Goal: Task Accomplishment & Management: Manage account settings

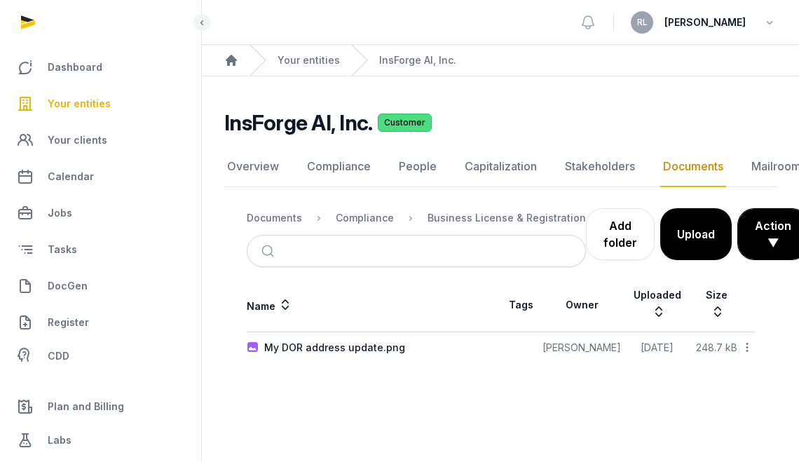
click at [353, 341] on div "My DOR address update.png" at bounding box center [334, 348] width 141 height 14
click at [0, 0] on div "Loading" at bounding box center [0, 0] width 0 height 0
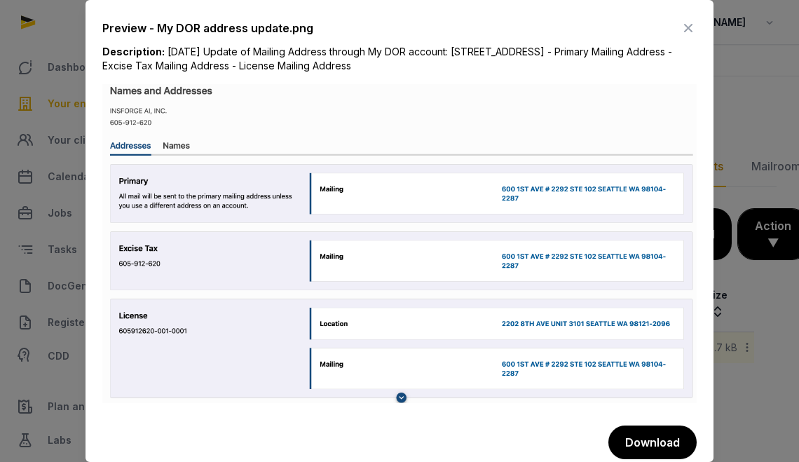
drag, startPoint x: 554, startPoint y: 64, endPoint x: 165, endPoint y: 43, distance: 389.5
click at [165, 45] on div "Description: 2025-08-14 Update of Mailing Address through My DOR account: 600 1…" at bounding box center [399, 64] width 594 height 39
copy div "2025-08-14 Update of Mailing Address through My DOR account: 600 1ST AVE, SUITE…"
click at [681, 18] on icon at bounding box center [688, 28] width 17 height 22
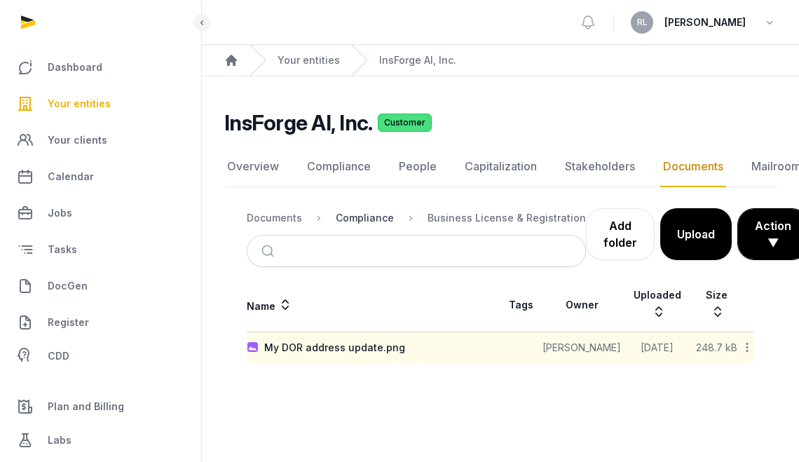
click at [372, 222] on div "Compliance" at bounding box center [365, 218] width 58 height 14
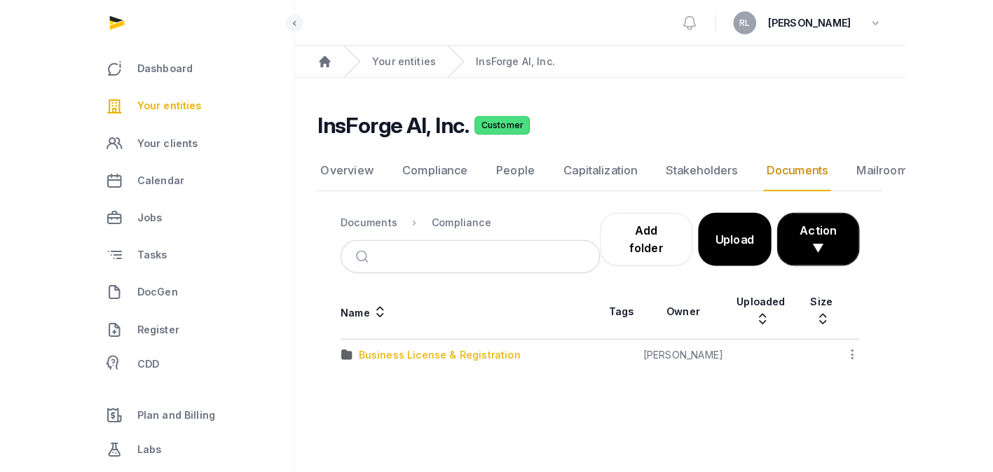
scroll to position [11, 0]
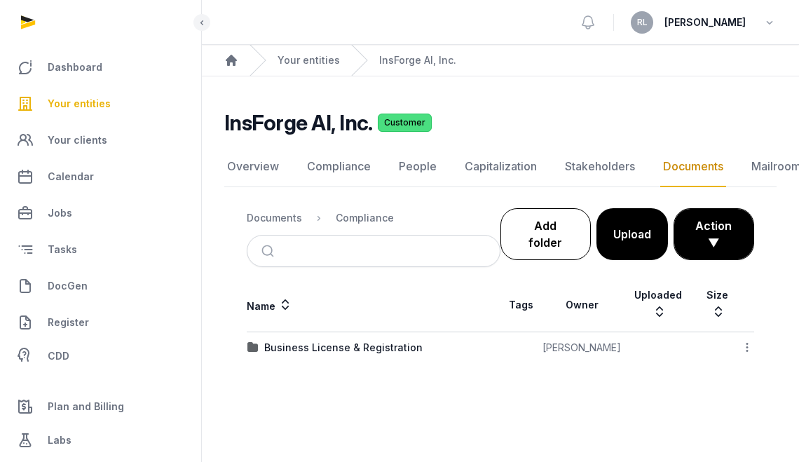
click at [553, 221] on link "Add folder" at bounding box center [545, 234] width 90 height 52
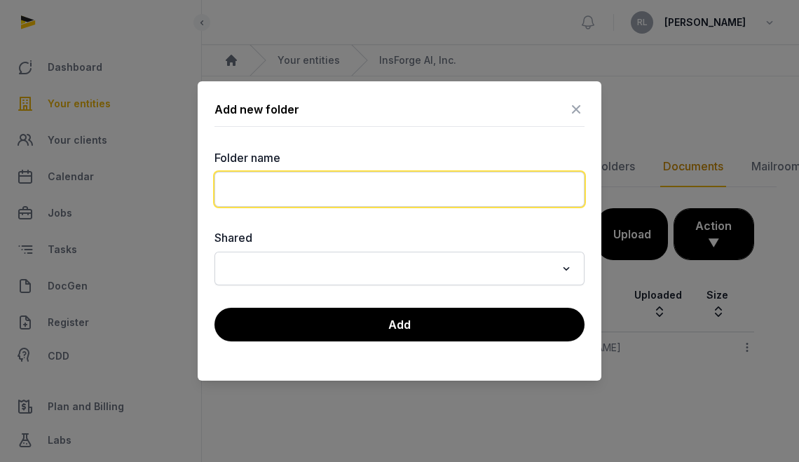
click at [444, 198] on input "text" at bounding box center [399, 189] width 370 height 35
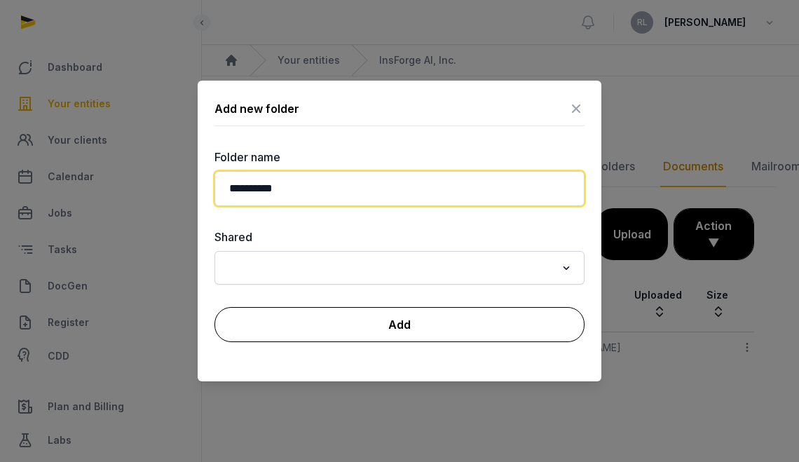
type input "**********"
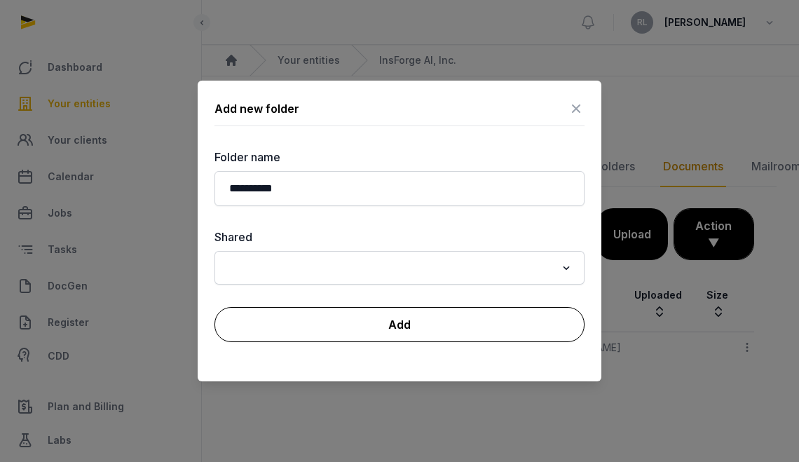
click at [460, 322] on button "Add" at bounding box center [399, 324] width 370 height 35
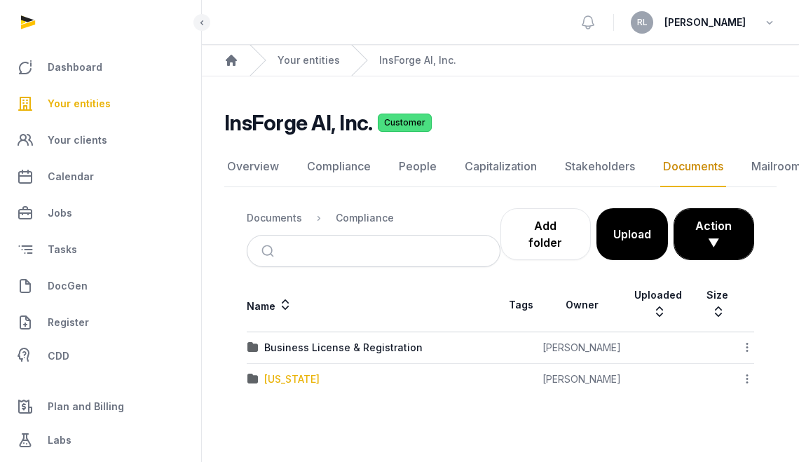
click at [302, 372] on div "[US_STATE]" at bounding box center [291, 379] width 55 height 14
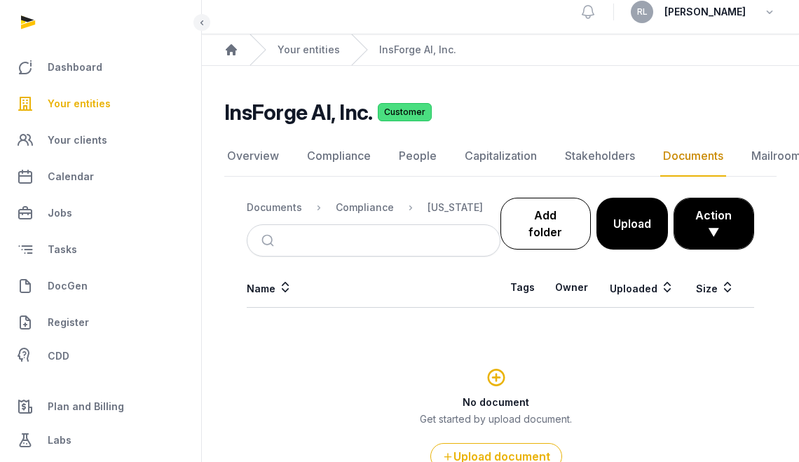
click at [561, 233] on link "Add folder" at bounding box center [545, 224] width 90 height 52
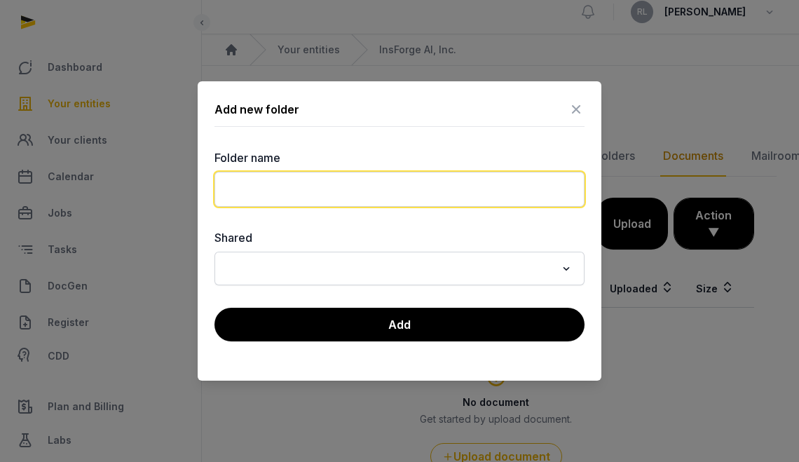
click at [416, 191] on input "text" at bounding box center [399, 189] width 370 height 35
paste input "**********"
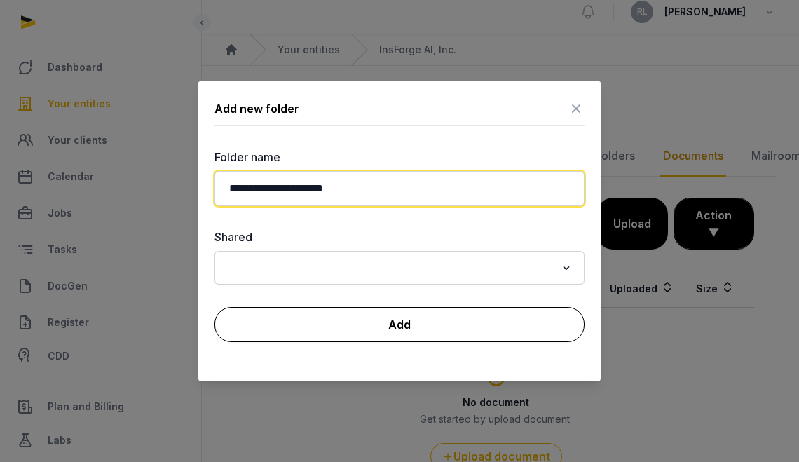
type input "**********"
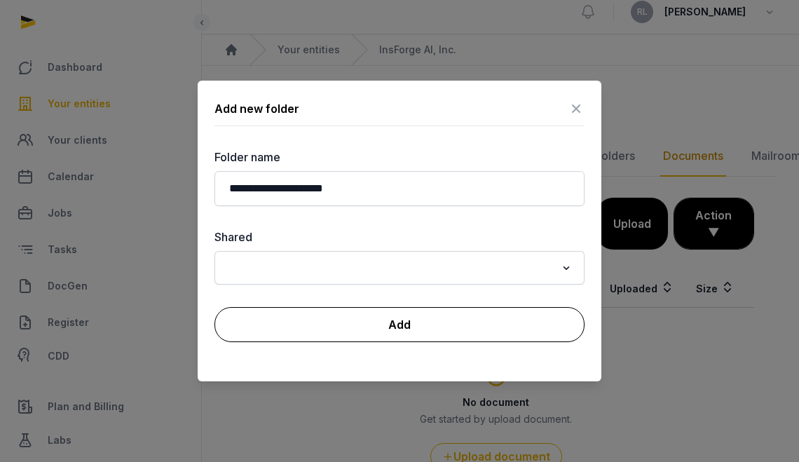
click at [467, 315] on button "Add" at bounding box center [399, 324] width 370 height 35
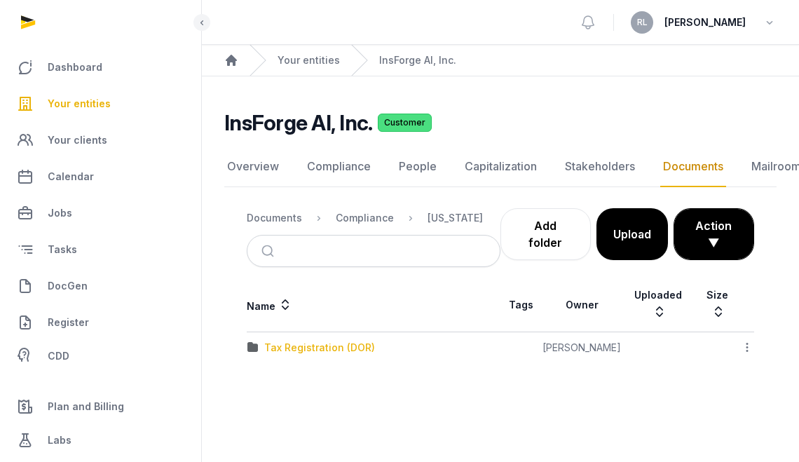
click at [344, 341] on div "Tax Registration (DOR)" at bounding box center [319, 348] width 111 height 14
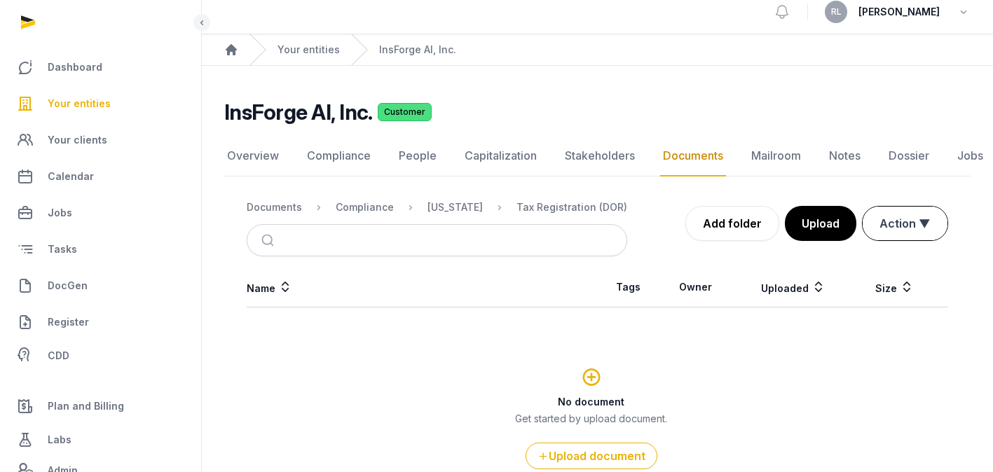
click at [917, 223] on button "Action ▼" at bounding box center [905, 224] width 85 height 34
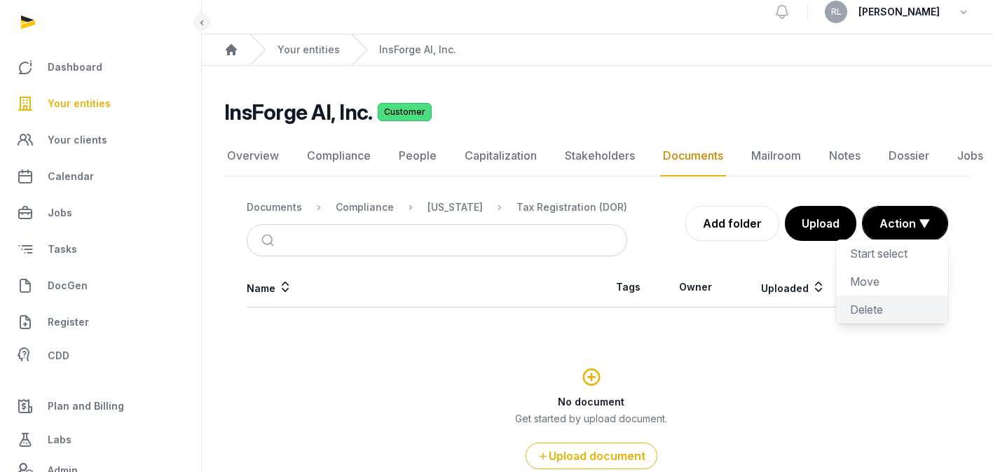
click at [901, 315] on div "Delete" at bounding box center [892, 310] width 112 height 28
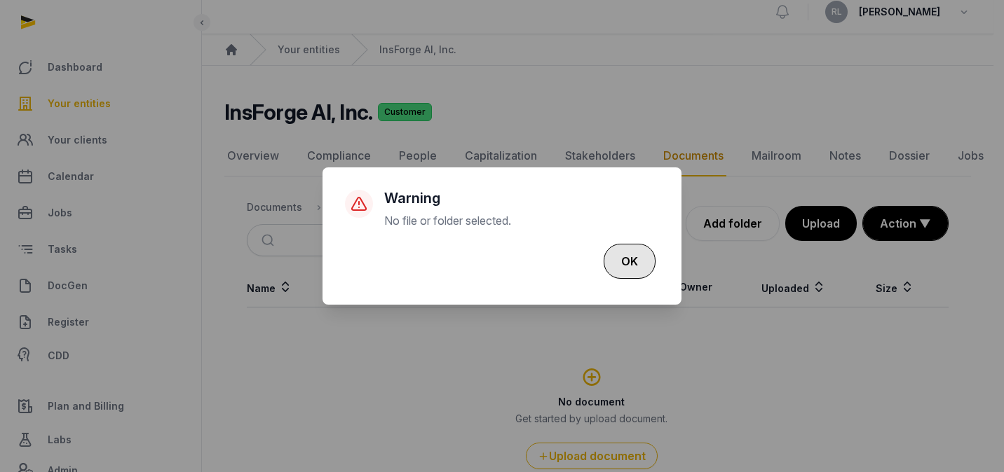
click at [635, 261] on button "OK" at bounding box center [629, 261] width 52 height 35
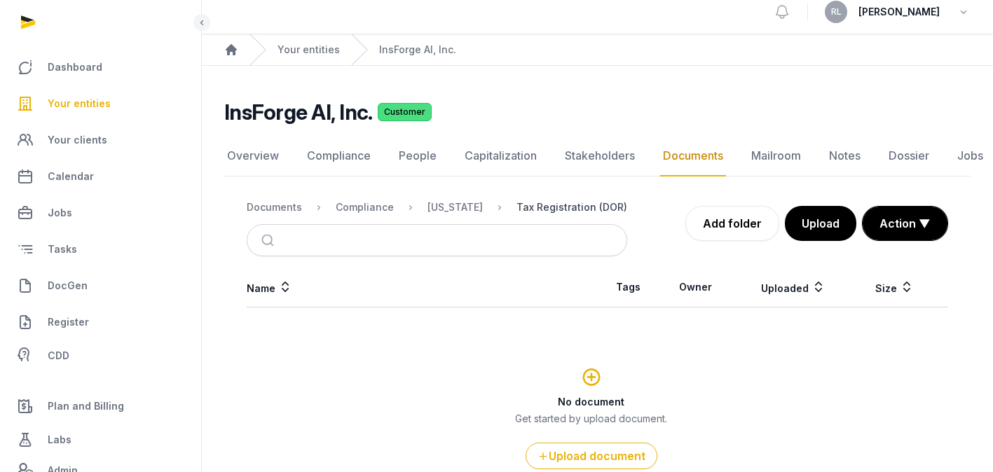
click at [531, 206] on div "Tax Registration (DOR)" at bounding box center [572, 207] width 111 height 14
click at [457, 200] on div "[US_STATE]" at bounding box center [455, 207] width 55 height 14
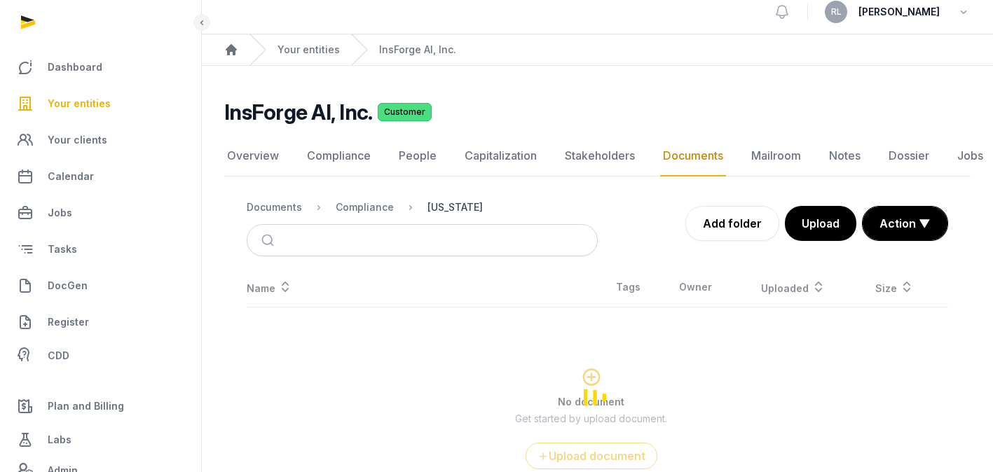
scroll to position [0, 0]
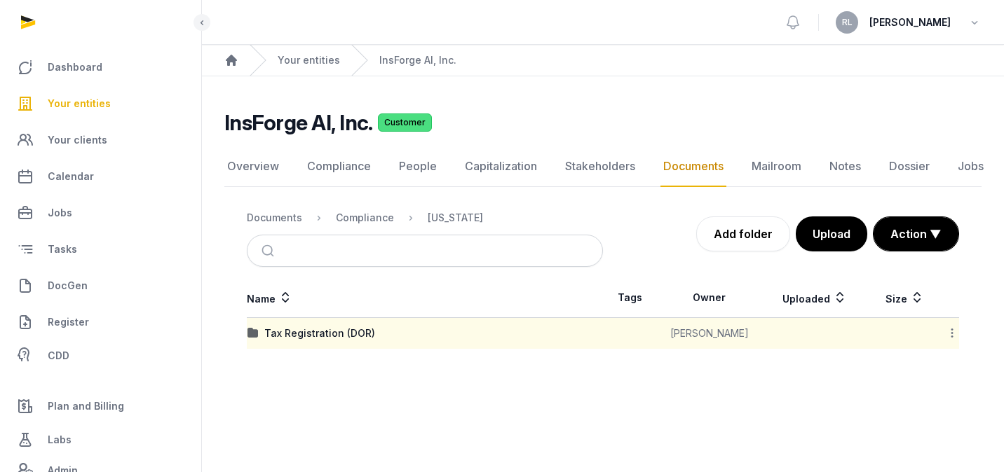
click at [955, 332] on icon at bounding box center [951, 333] width 13 height 15
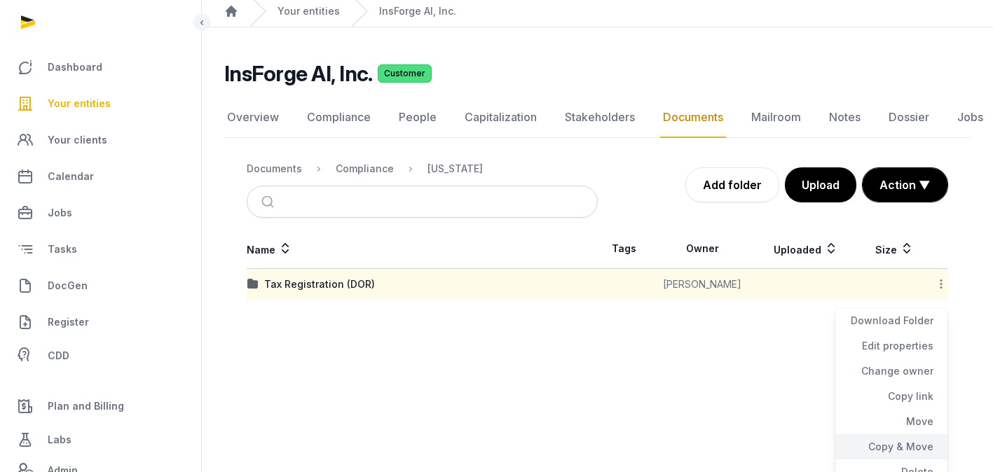
scroll to position [62, 0]
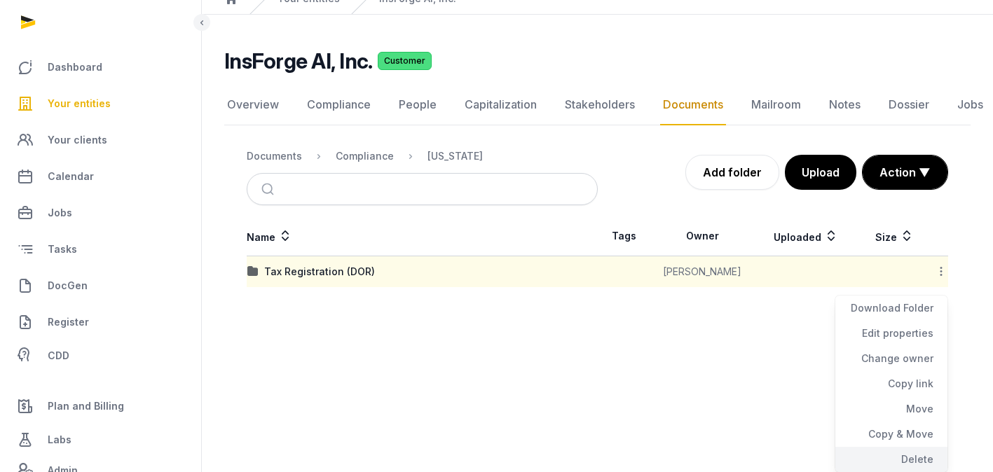
click at [917, 459] on div "Delete" at bounding box center [891, 459] width 112 height 25
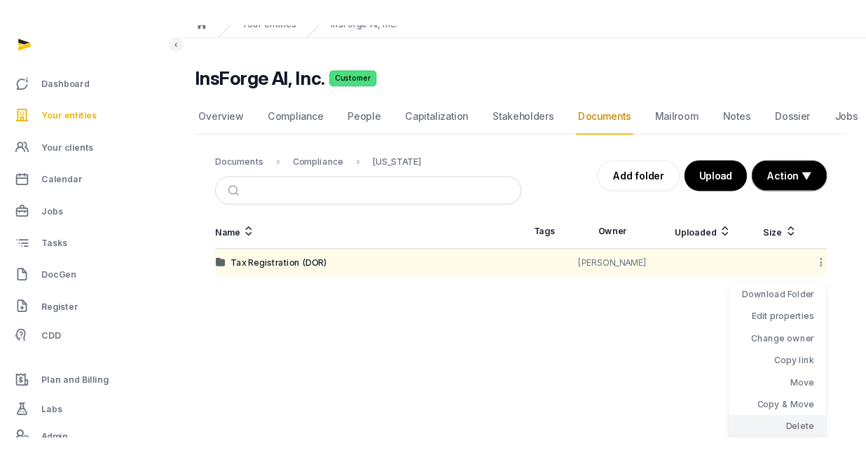
scroll to position [0, 0]
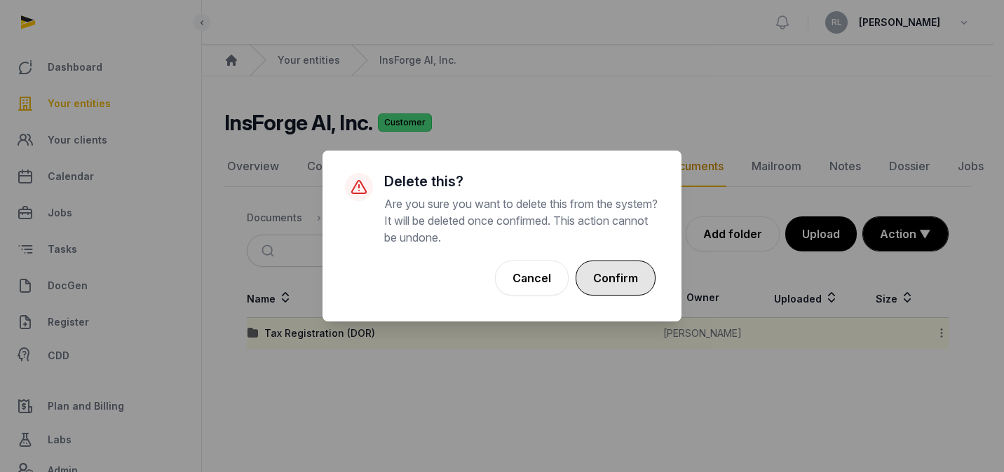
click at [627, 273] on button "Confirm" at bounding box center [615, 278] width 80 height 35
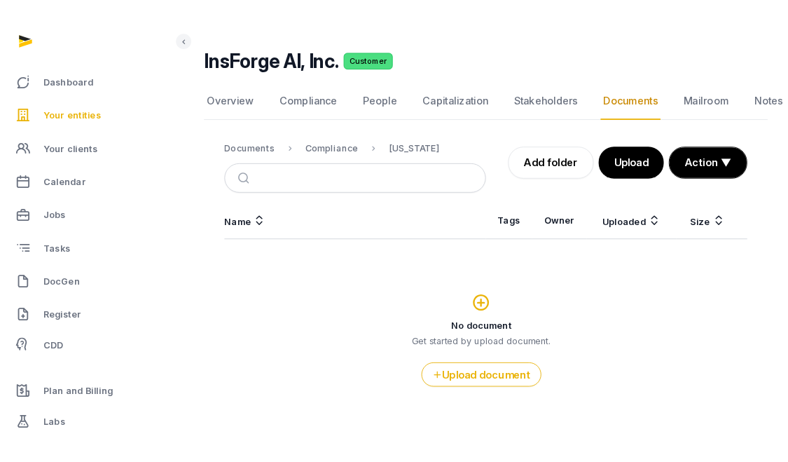
scroll to position [54, 0]
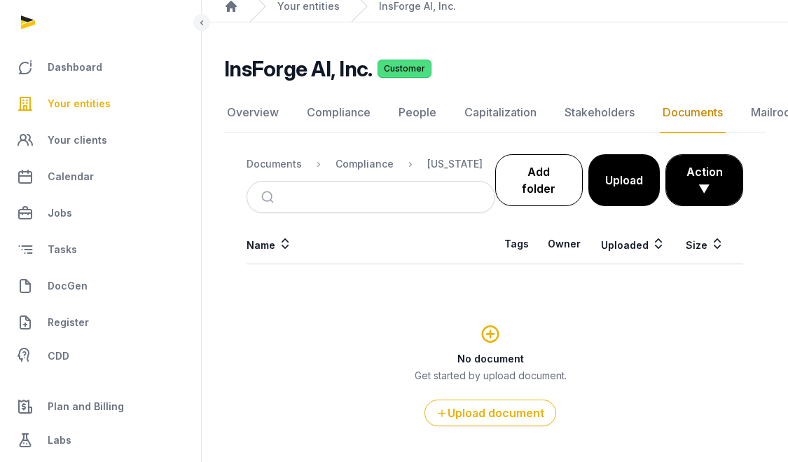
click at [528, 172] on link "Add folder" at bounding box center [540, 180] width 88 height 52
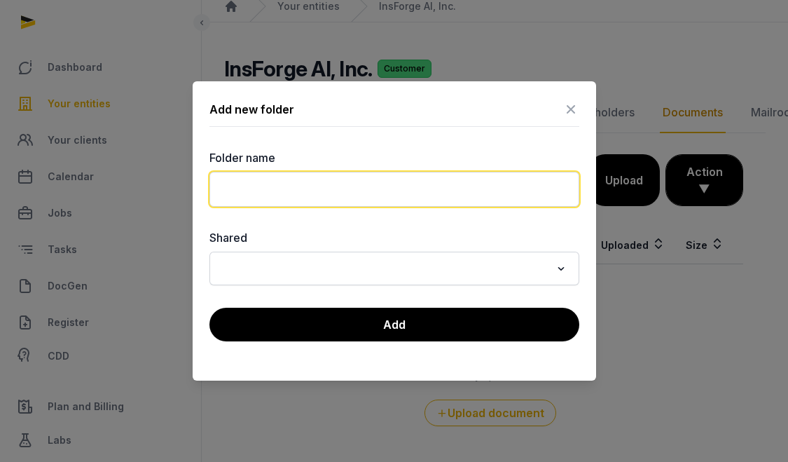
click at [465, 189] on input "text" at bounding box center [395, 189] width 370 height 35
paste input "**********"
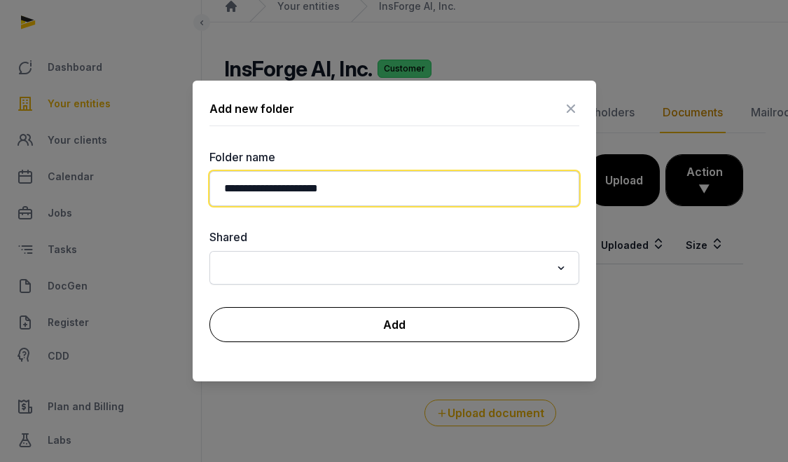
type input "**********"
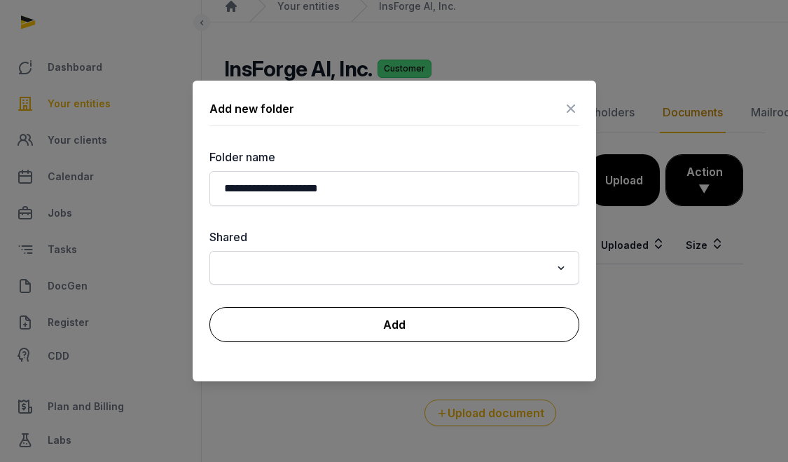
click at [498, 326] on button "Add" at bounding box center [395, 324] width 370 height 35
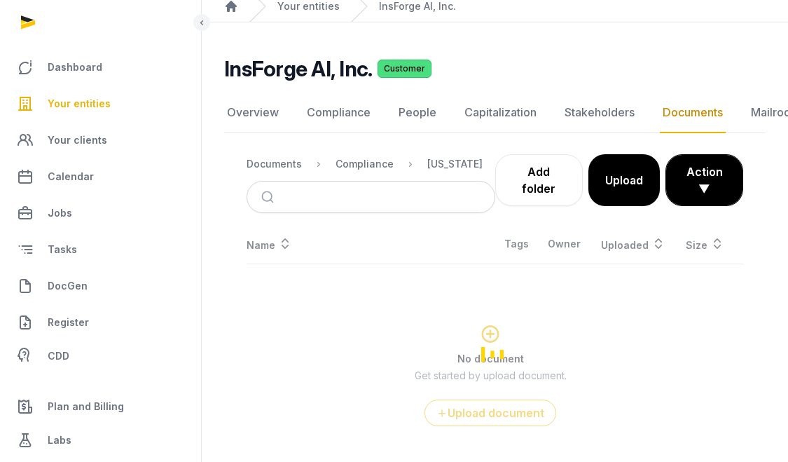
scroll to position [11, 0]
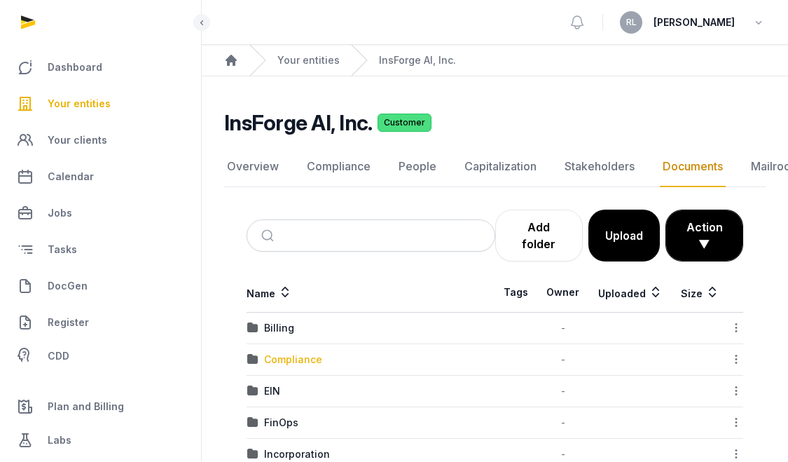
click at [303, 356] on div "Compliance" at bounding box center [293, 360] width 58 height 14
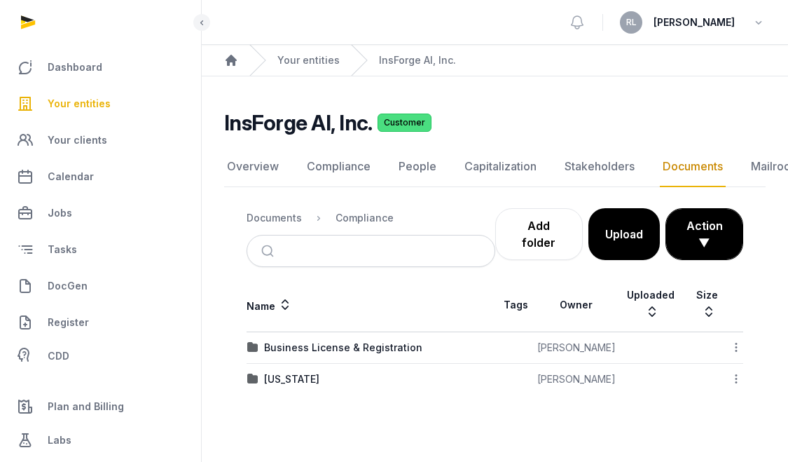
click at [301, 364] on td "[US_STATE]" at bounding box center [371, 380] width 249 height 32
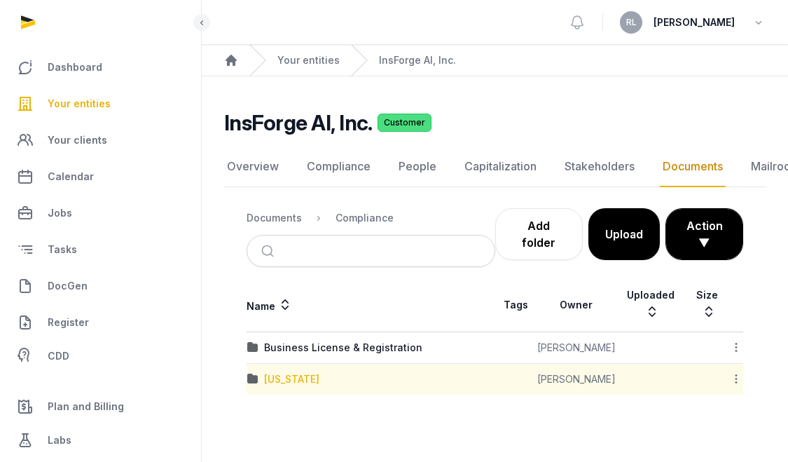
click at [301, 372] on div "[US_STATE]" at bounding box center [291, 379] width 55 height 14
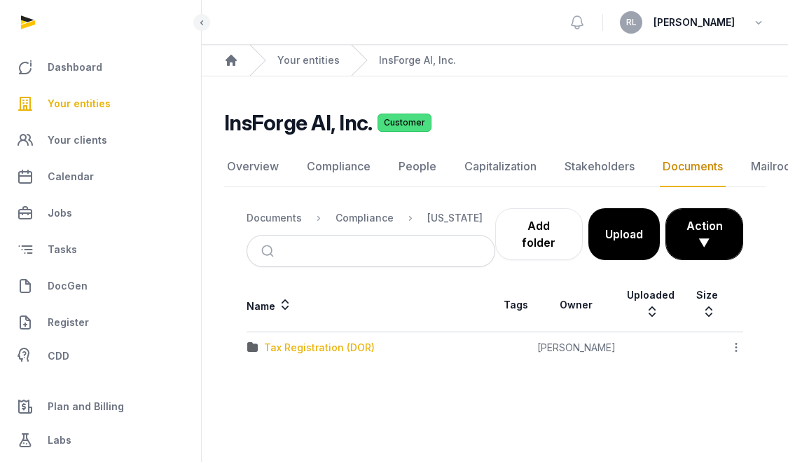
click at [326, 341] on div "Tax Registration (DOR)" at bounding box center [319, 348] width 111 height 14
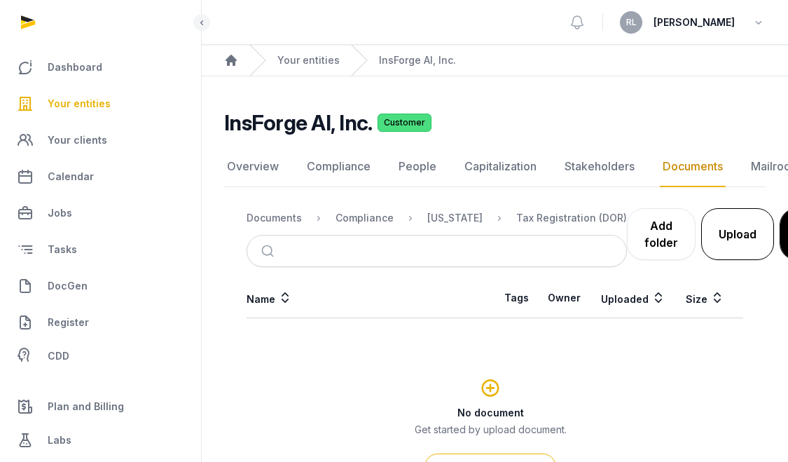
click at [725, 237] on button "Upload" at bounding box center [738, 234] width 73 height 52
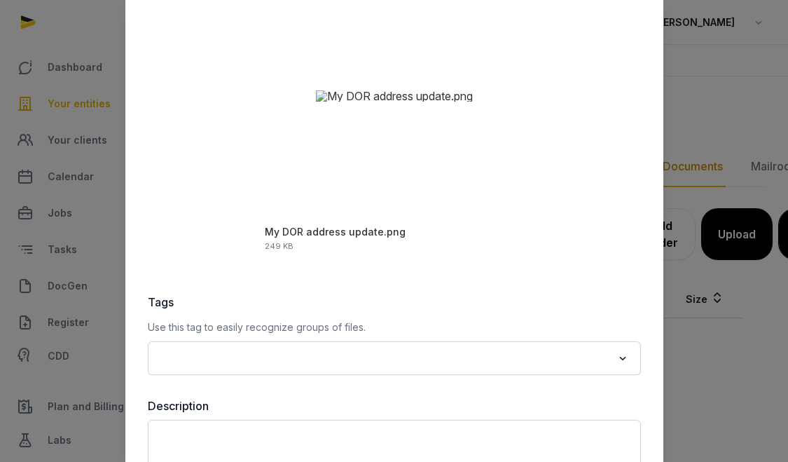
scroll to position [213, 0]
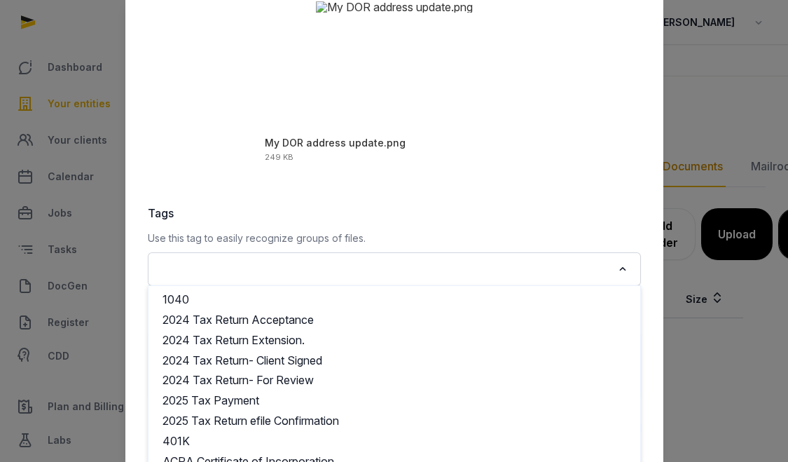
click at [282, 266] on input "Search for option" at bounding box center [384, 269] width 456 height 20
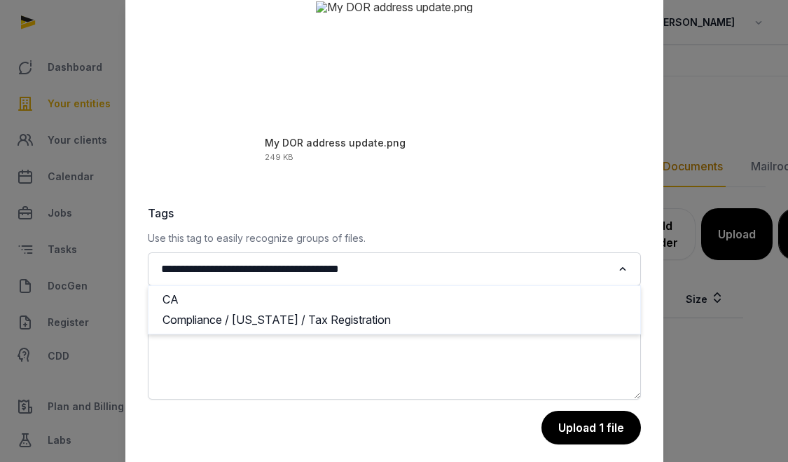
type input "**********"
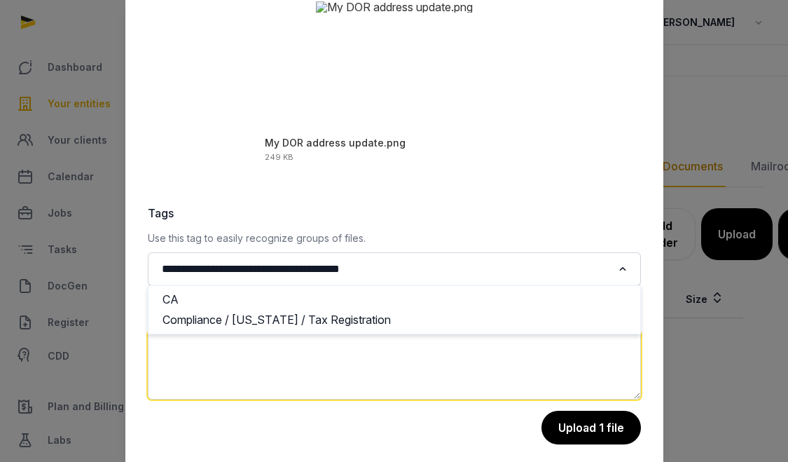
click at [439, 355] on textarea at bounding box center [394, 365] width 493 height 69
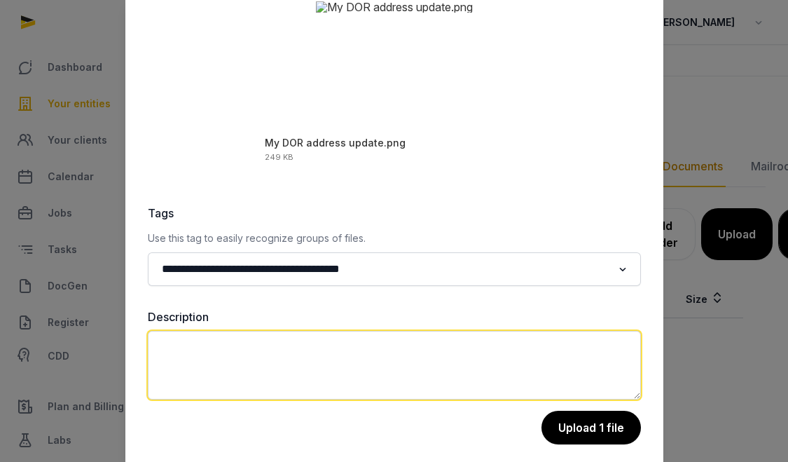
click at [427, 359] on textarea at bounding box center [394, 365] width 493 height 69
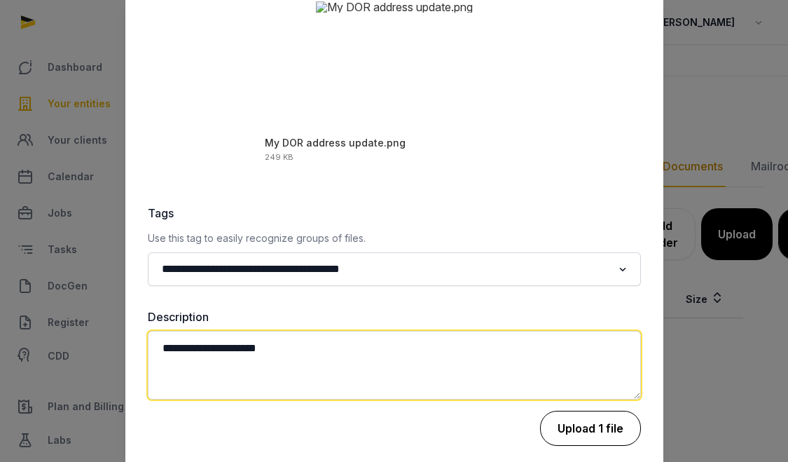
type textarea "**********"
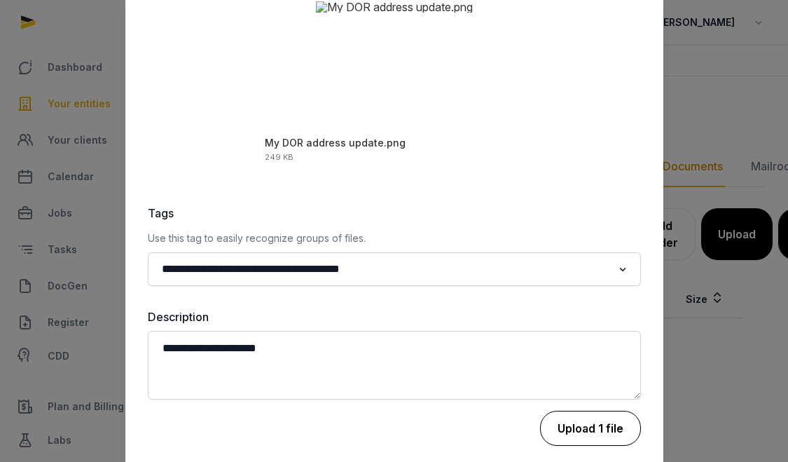
click at [595, 418] on button "Upload 1 file" at bounding box center [590, 428] width 101 height 35
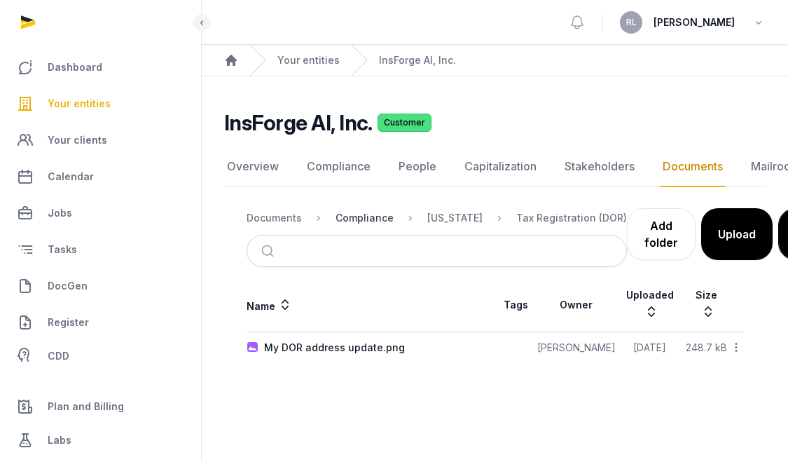
click at [362, 219] on div "Compliance" at bounding box center [365, 218] width 58 height 14
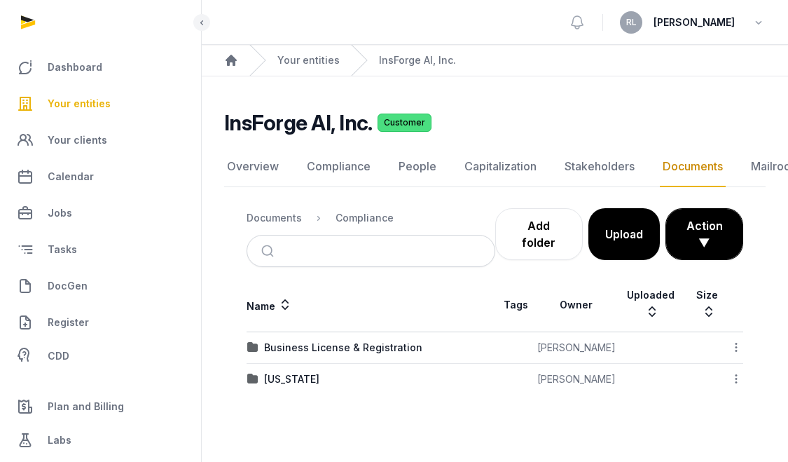
click at [735, 340] on icon at bounding box center [736, 347] width 13 height 15
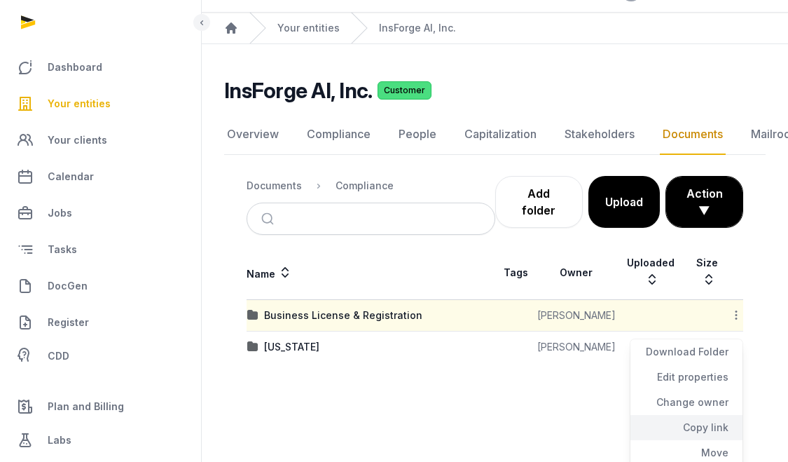
scroll to position [72, 0]
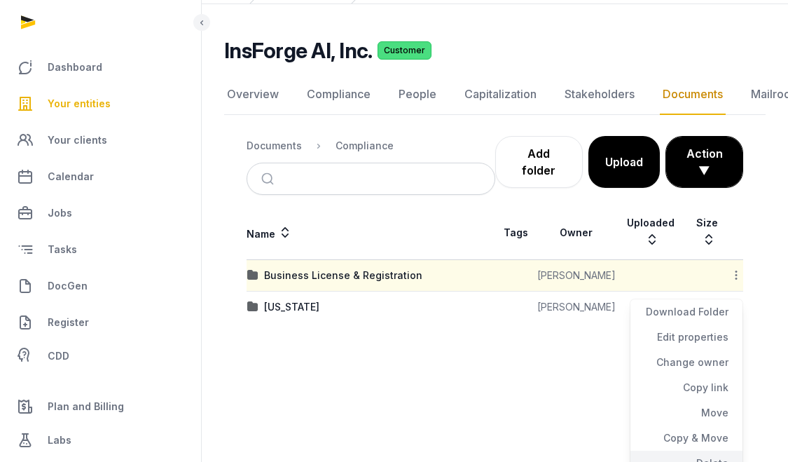
click at [713, 451] on div "Delete" at bounding box center [687, 463] width 112 height 25
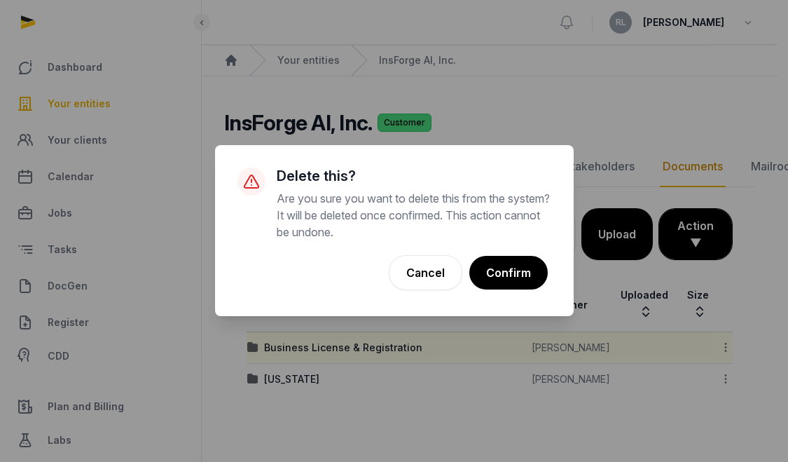
scroll to position [0, 0]
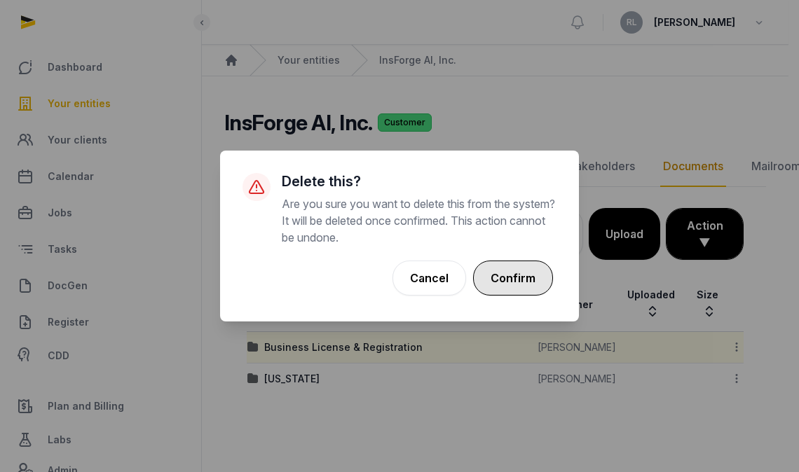
click at [516, 295] on button "Confirm" at bounding box center [513, 278] width 80 height 35
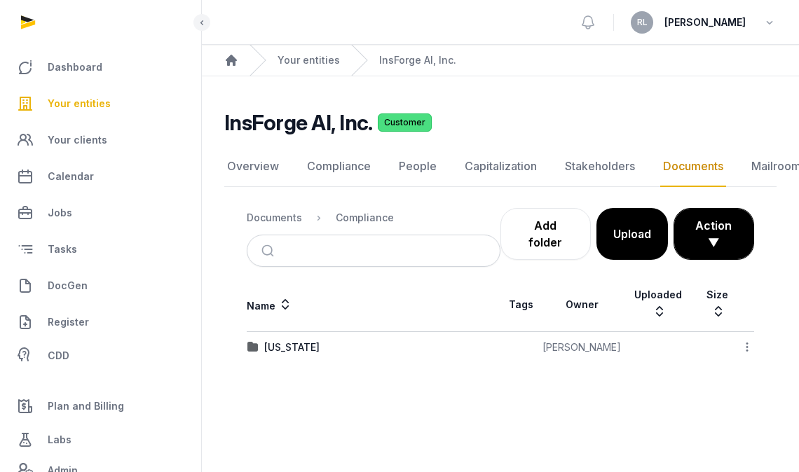
click at [694, 171] on body "Dashboard Your entities Your clients Calendar Jobs Tasks DocGen Register CDD Pl…" at bounding box center [399, 236] width 799 height 472
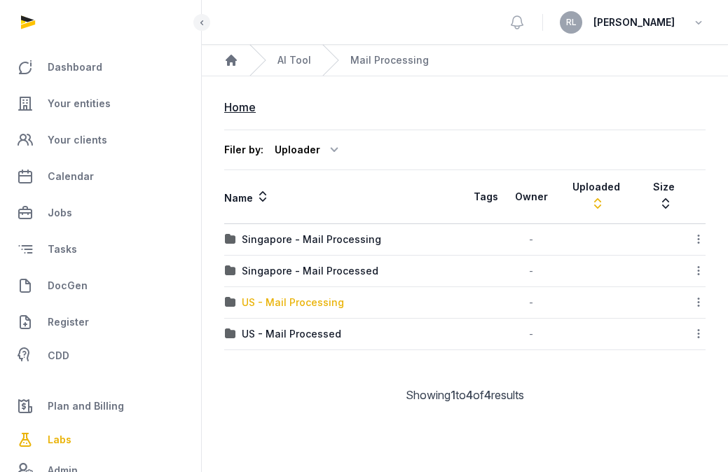
click at [305, 296] on div "US - Mail Processing" at bounding box center [293, 303] width 102 height 14
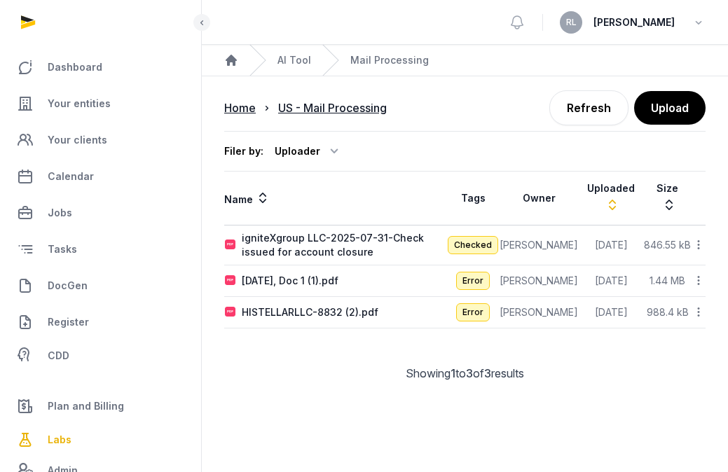
click at [702, 244] on icon at bounding box center [698, 245] width 13 height 15
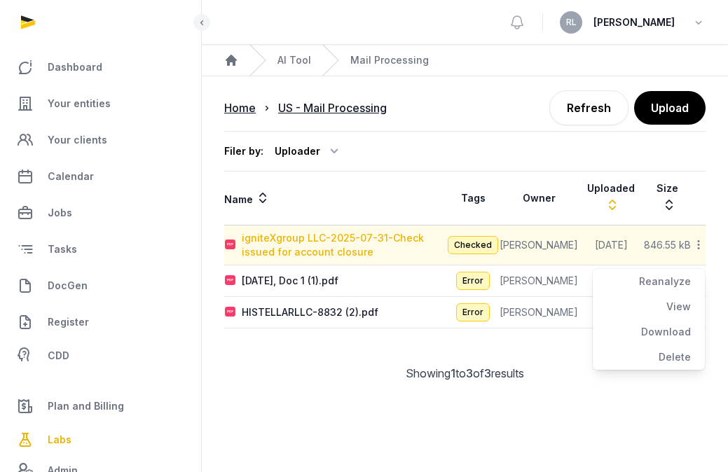
click at [400, 245] on div "igniteXgroup LLC-2025-07-31-Check issued for account closure" at bounding box center [344, 245] width 205 height 28
type input "**********"
type textarea "**********"
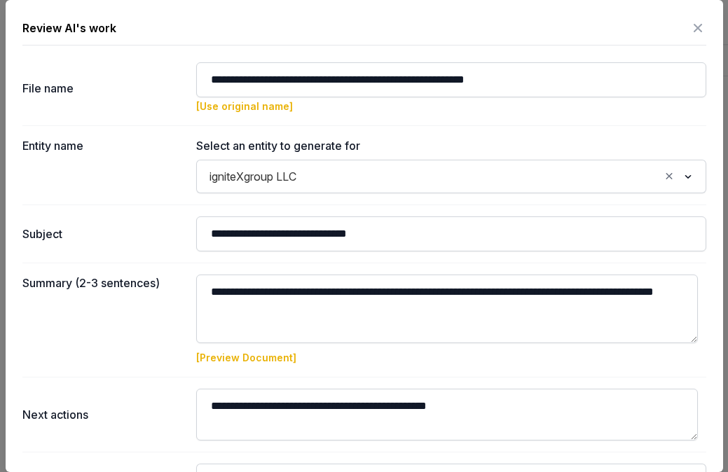
scroll to position [159, 0]
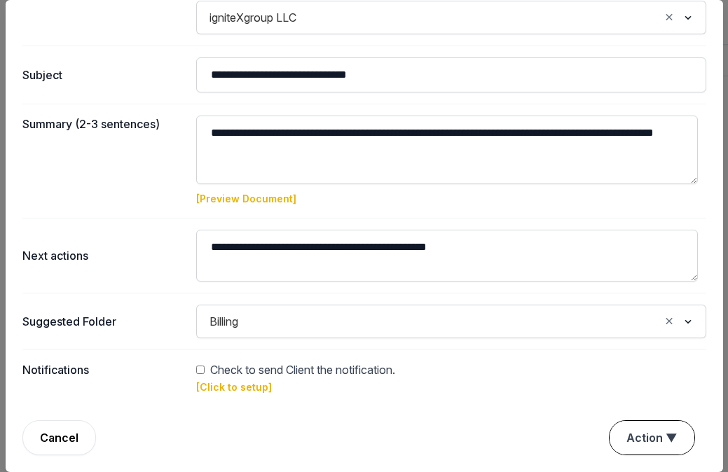
click at [677, 438] on button "Action ▼" at bounding box center [652, 438] width 85 height 34
click at [467, 398] on div "Notifications Check to send Client the notification. [Click to setup]" at bounding box center [364, 378] width 684 height 57
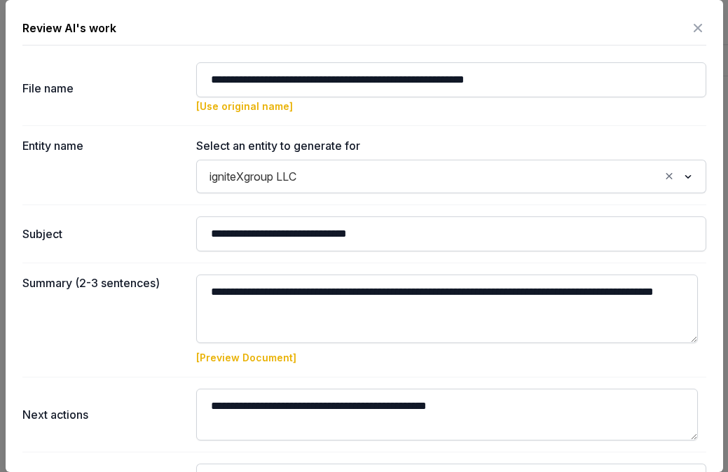
click at [690, 27] on icon at bounding box center [698, 28] width 17 height 22
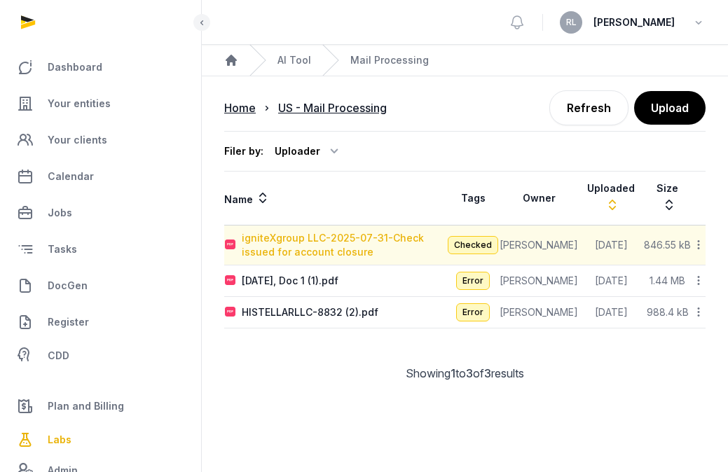
click at [361, 247] on div "igniteXgroup LLC-2025-07-31-Check issued for account closure" at bounding box center [344, 245] width 205 height 28
type input "**********"
type textarea "**********"
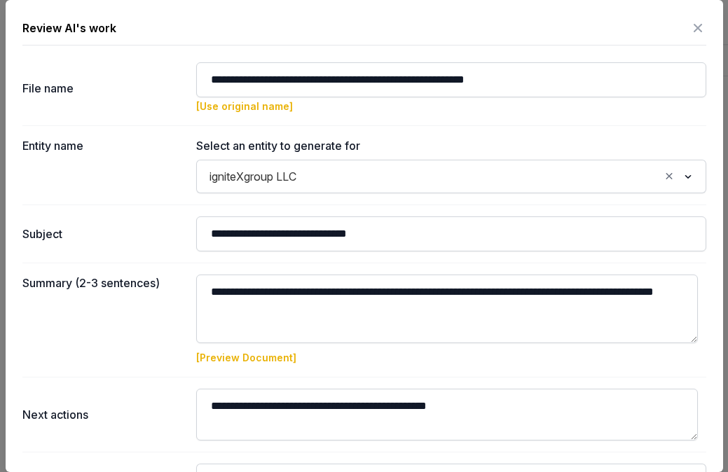
click at [690, 20] on icon at bounding box center [698, 28] width 17 height 22
